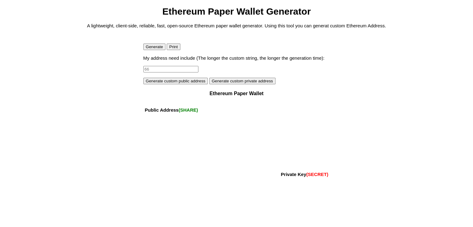
click at [154, 48] on button "Generate" at bounding box center [154, 47] width 22 height 7
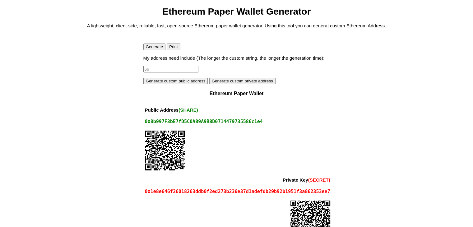
click at [165, 83] on button "Generate custom public address" at bounding box center [175, 81] width 65 height 7
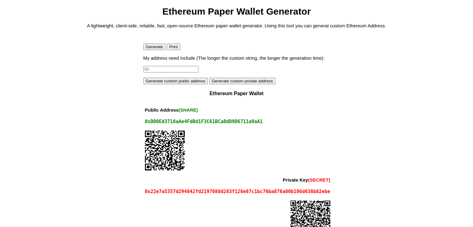
click at [165, 83] on button "Generate custom public address" at bounding box center [175, 81] width 65 height 7
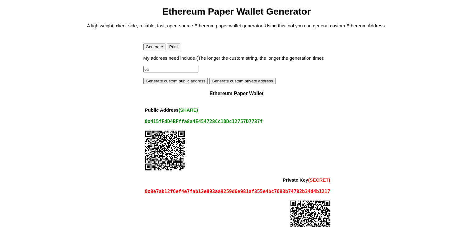
click at [165, 83] on button "Generate custom public address" at bounding box center [175, 81] width 65 height 7
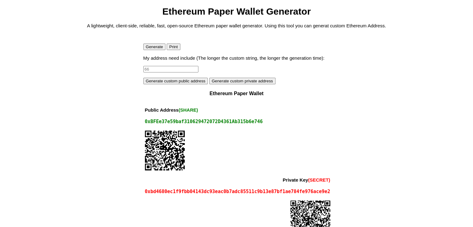
click at [165, 83] on button "Generate custom public address" at bounding box center [175, 81] width 65 height 7
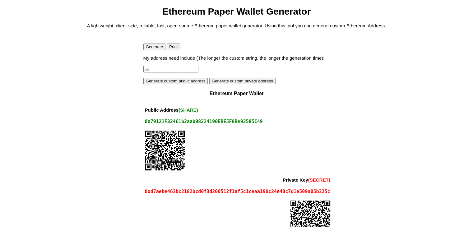
click at [222, 84] on button "Generate custom private address" at bounding box center [242, 81] width 66 height 7
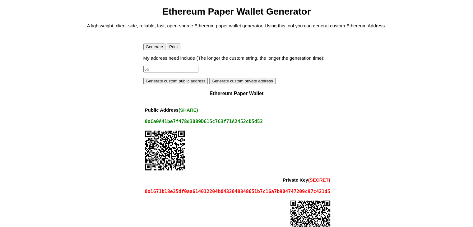
click at [222, 84] on button "Generate custom private address" at bounding box center [242, 81] width 66 height 7
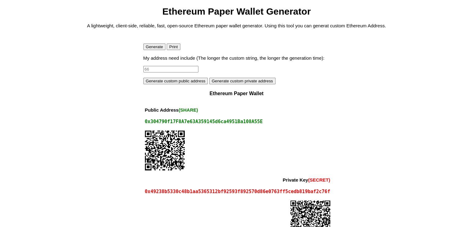
click at [222, 84] on button "Generate custom private address" at bounding box center [242, 81] width 66 height 7
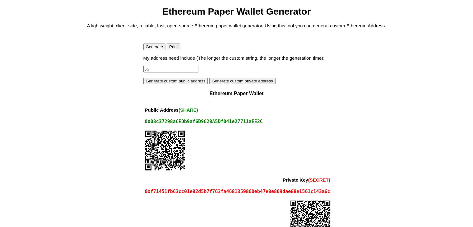
click at [222, 84] on button "Generate custom private address" at bounding box center [242, 81] width 66 height 7
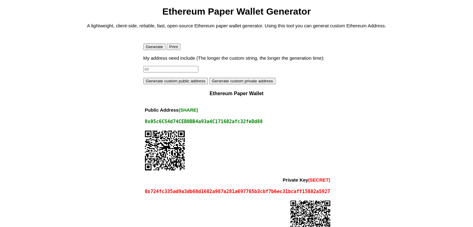
click at [179, 68] on input at bounding box center [170, 69] width 55 height 7
type input "100"
click at [178, 82] on button "Generate custom public address" at bounding box center [175, 81] width 65 height 7
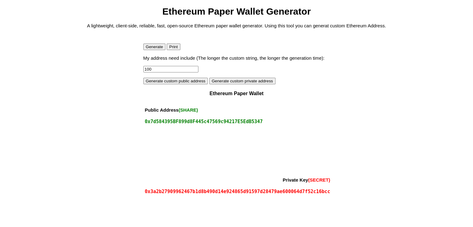
click at [184, 110] on span "(SHARE)" at bounding box center [189, 109] width 20 height 5
click at [183, 121] on div "0x2dD38b407c148D7FFcF4d23333E2c0fc2c8D3767" at bounding box center [237, 122] width 185 height 6
click at [183, 121] on div "0xd36B673092BBC7F9cb9163C49D483e4d6baFa891" at bounding box center [237, 122] width 185 height 6
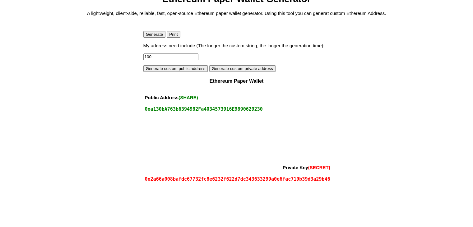
scroll to position [24, 0]
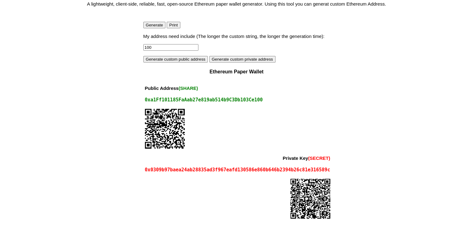
click at [198, 102] on div "0xa1Ff101185FaAab27e819ab514b9C3Db103Ce100" at bounding box center [237, 100] width 185 height 6
copy div "0xa1Ff101185FaAab27e819ab514b9C3Db103Ce100"
click at [97, 26] on body "Ethereum Paper Wallet Generator A lightweight, client-side, reliable, fast, ope…" at bounding box center [236, 103] width 468 height 238
click at [87, 22] on body "Ethereum Paper Wallet Generator A lightweight, client-side, reliable, fast, ope…" at bounding box center [236, 103] width 468 height 238
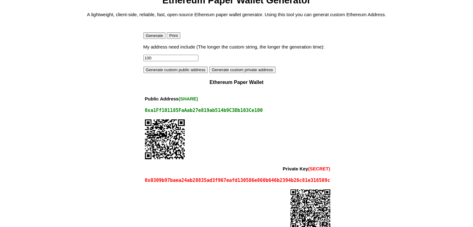
scroll to position [0, 0]
